Goal: Transaction & Acquisition: Subscribe to service/newsletter

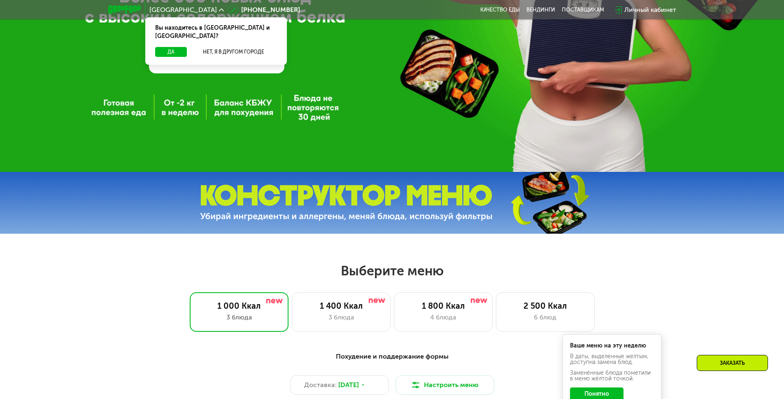
scroll to position [279, 0]
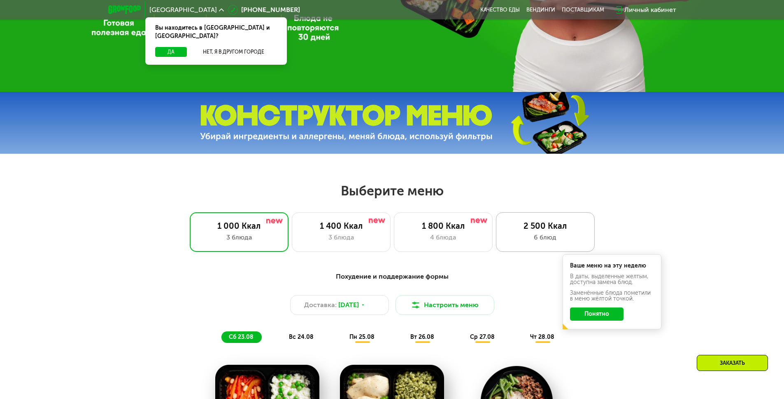
click at [545, 236] on div "6 блюд" at bounding box center [546, 237] width 82 height 10
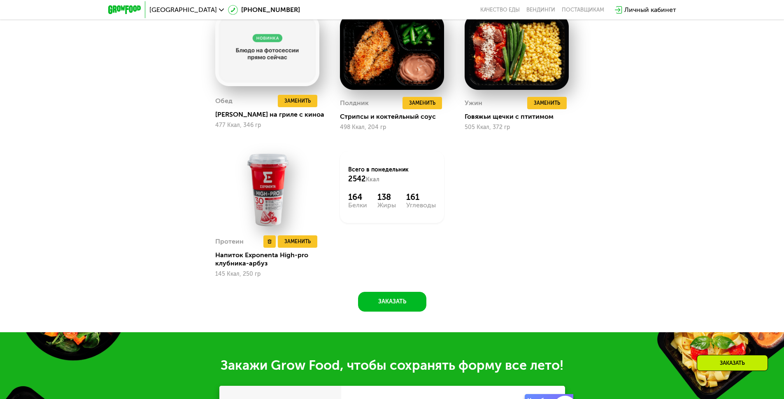
scroll to position [774, 0]
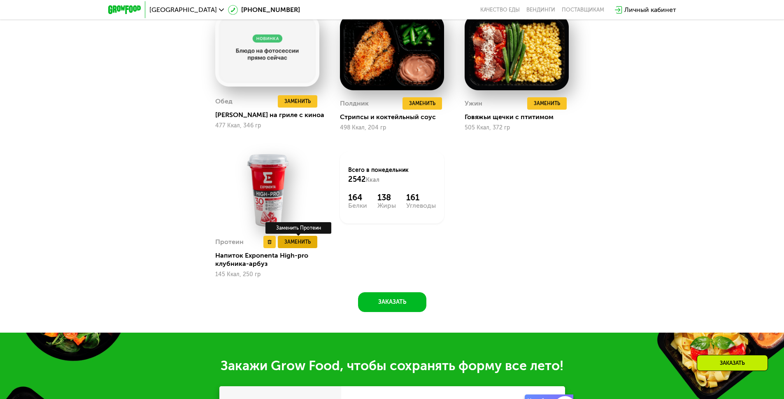
click at [289, 243] on span "Заменить" at bounding box center [298, 242] width 26 height 8
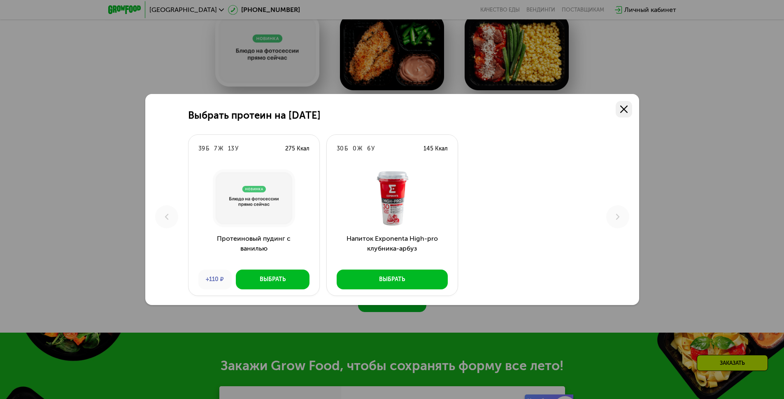
click at [626, 110] on icon at bounding box center [623, 108] width 7 height 7
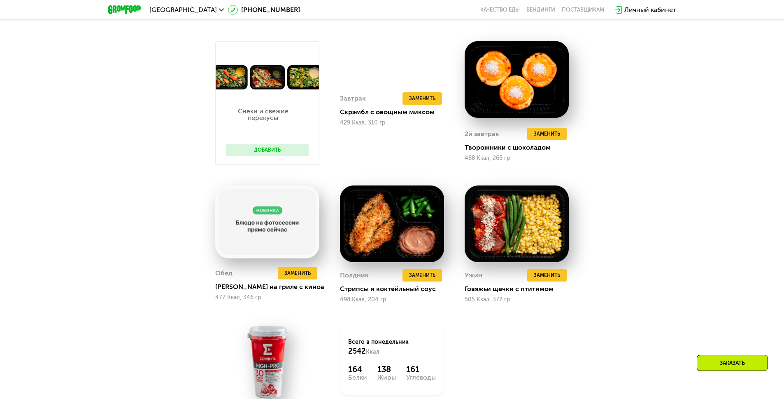
scroll to position [521, 0]
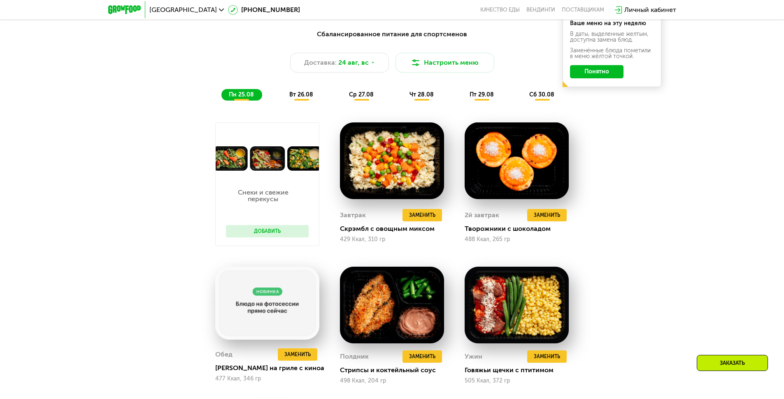
click at [590, 76] on button "Понятно" at bounding box center [597, 71] width 54 height 13
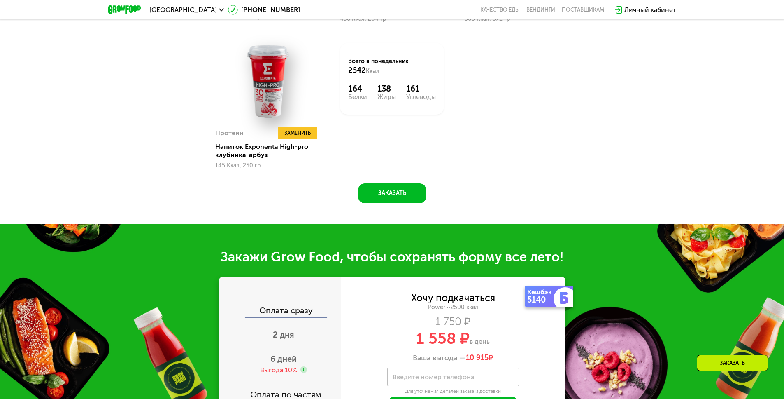
scroll to position [1052, 0]
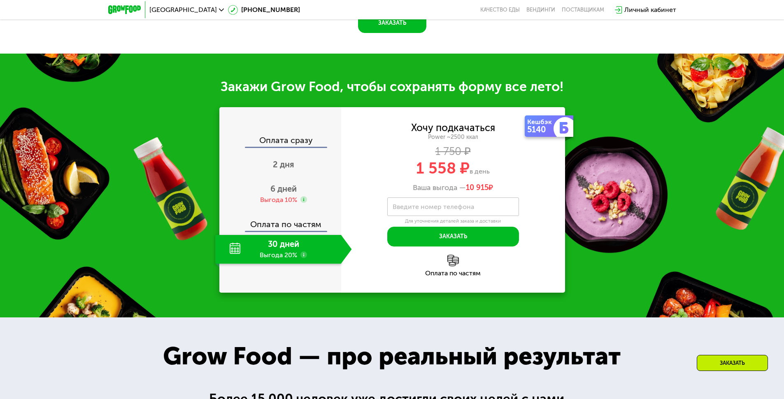
click at [278, 254] on div "30 дней Выгода 20%" at bounding box center [278, 249] width 126 height 29
click at [280, 208] on div "6 дней Выгода 10%" at bounding box center [283, 194] width 137 height 29
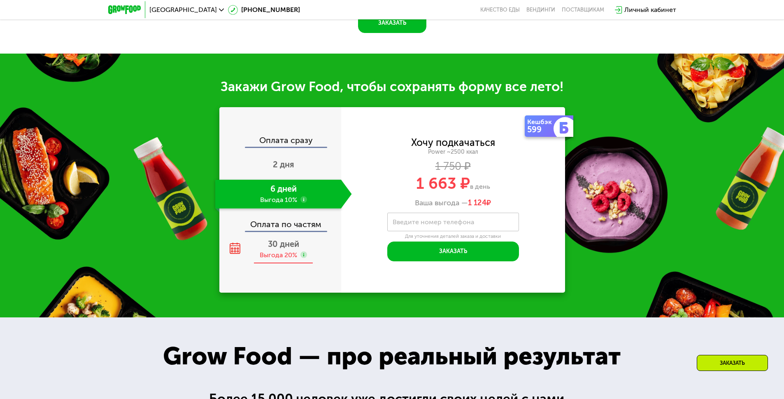
click at [280, 257] on div "Выгода 20%" at bounding box center [278, 254] width 37 height 9
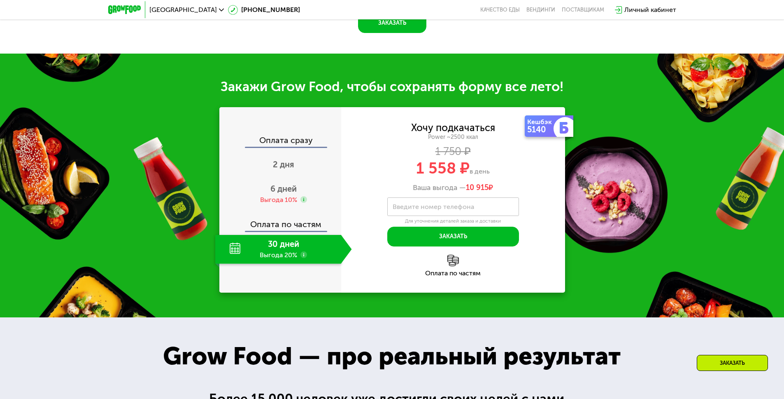
click at [279, 212] on div "Оплата сразу 2 дня 6 дней Выгода 10% Оплата по частям 30 дней Выгода 20%" at bounding box center [280, 200] width 122 height 128
click at [279, 204] on div "Выгода 10%" at bounding box center [278, 199] width 37 height 9
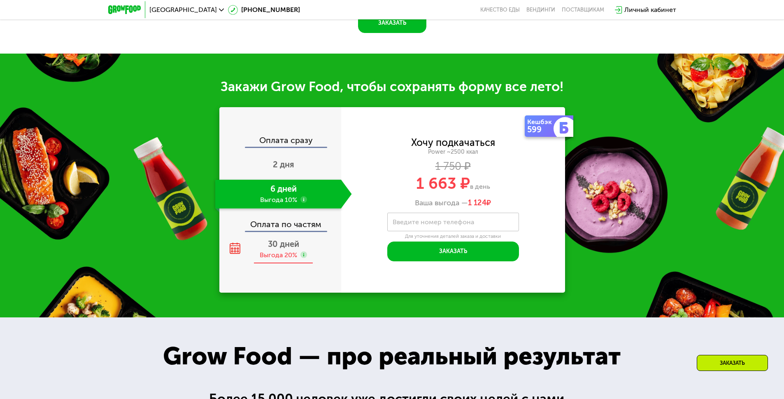
click at [279, 245] on span "30 дней" at bounding box center [283, 244] width 31 height 10
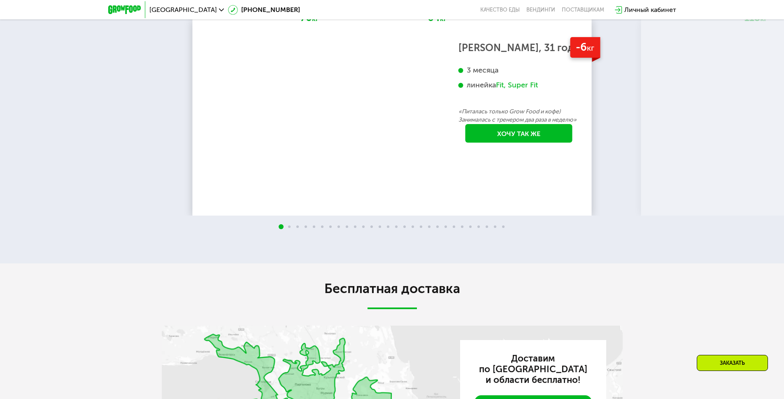
scroll to position [1761, 0]
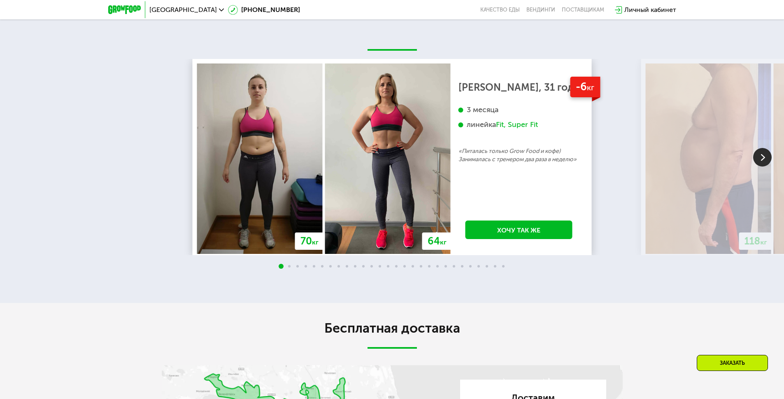
click at [764, 159] on img at bounding box center [762, 157] width 19 height 19
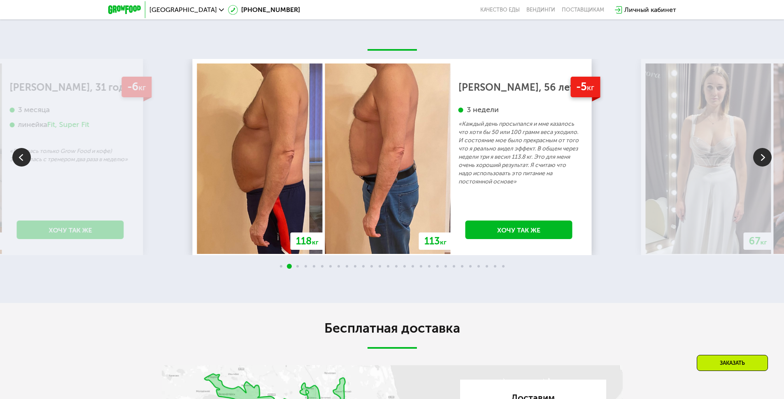
click at [764, 159] on img at bounding box center [762, 157] width 19 height 19
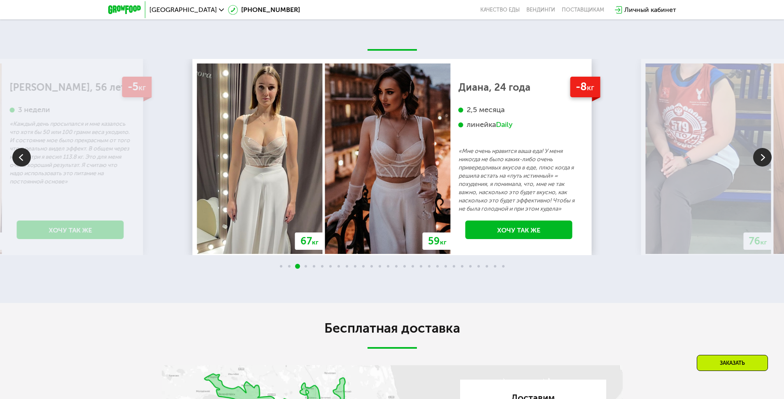
click at [764, 159] on img at bounding box center [762, 157] width 19 height 19
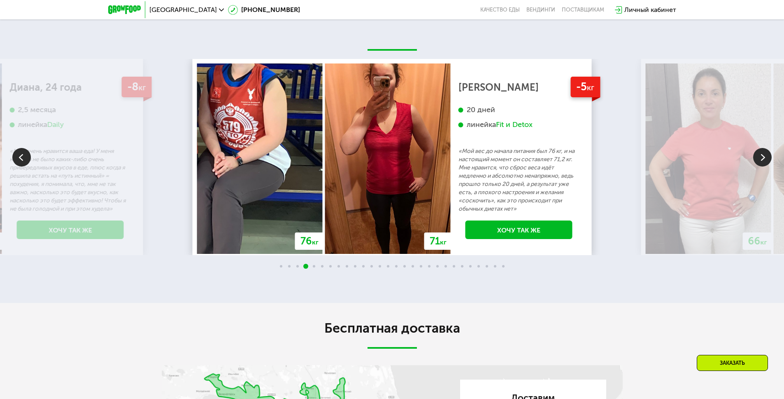
click at [764, 159] on img at bounding box center [762, 157] width 19 height 19
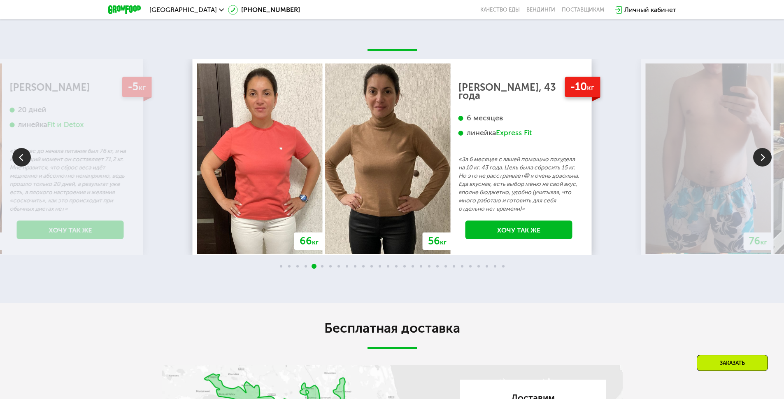
click at [764, 159] on img at bounding box center [762, 157] width 19 height 19
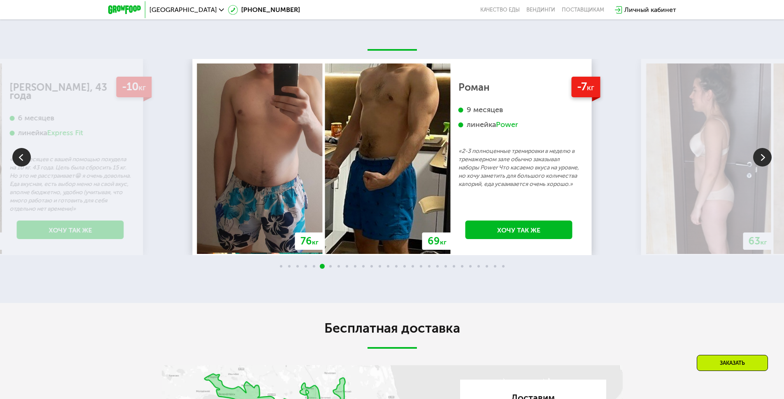
click at [764, 159] on img at bounding box center [762, 157] width 19 height 19
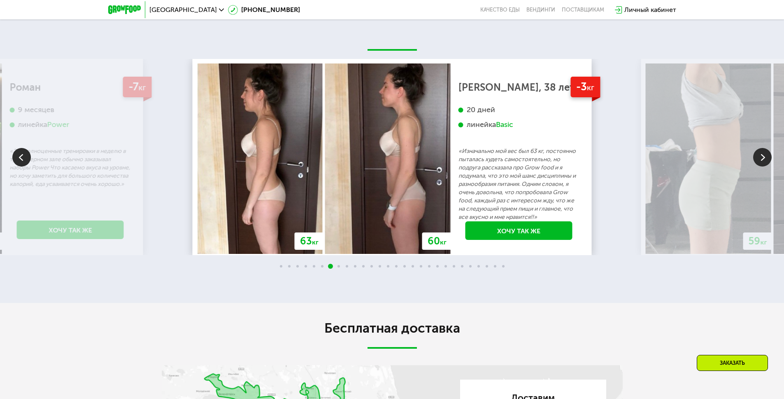
click at [764, 159] on img at bounding box center [762, 157] width 19 height 19
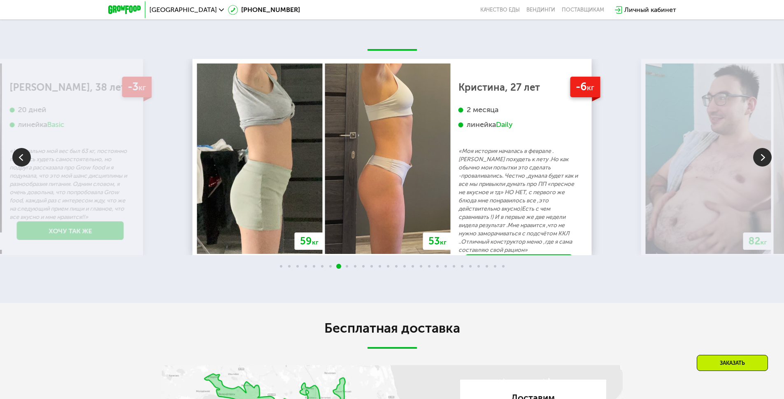
click at [764, 159] on img at bounding box center [762, 157] width 19 height 19
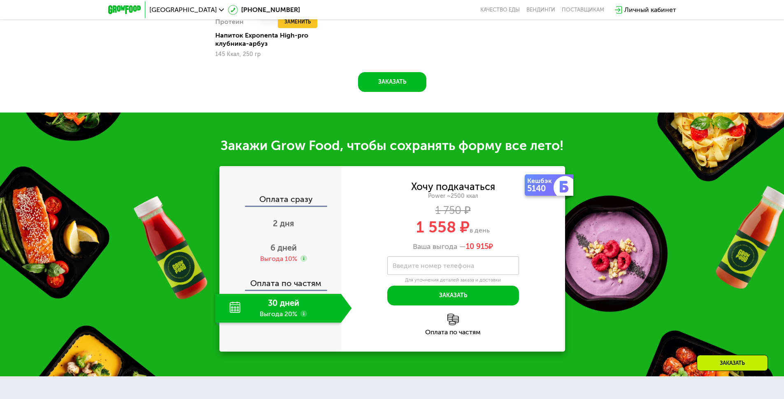
scroll to position [995, 0]
